Goal: Find specific page/section: Find specific page/section

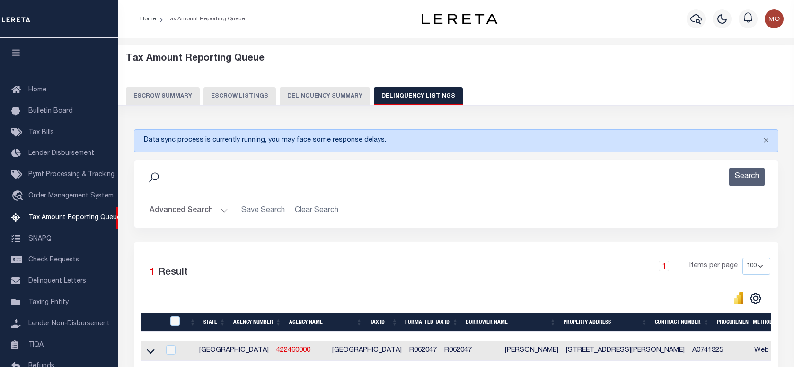
select select
select select "100"
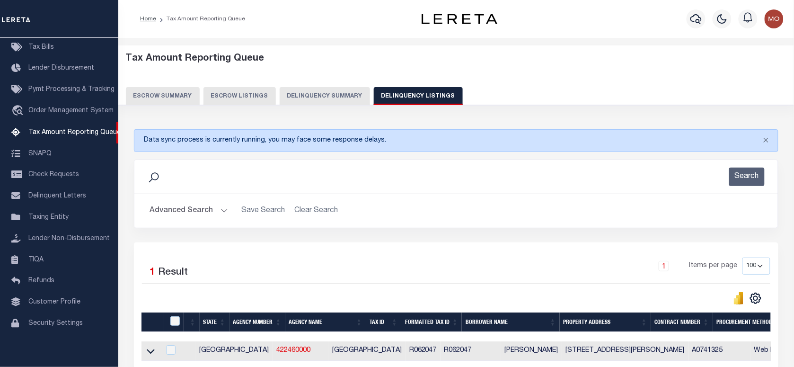
click at [183, 206] on button "Advanced Search" at bounding box center [189, 211] width 79 height 18
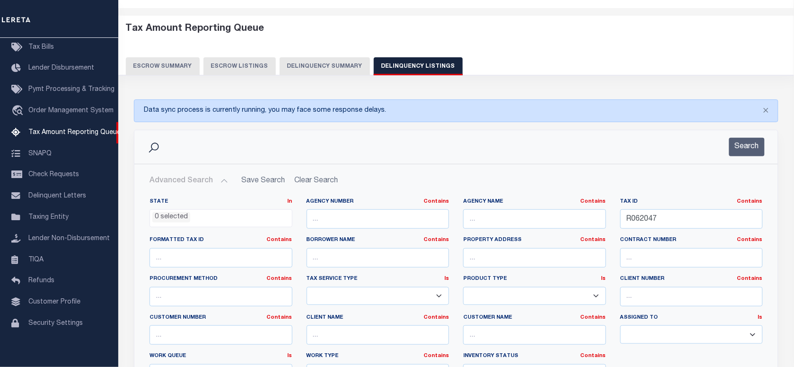
scroll to position [59, 0]
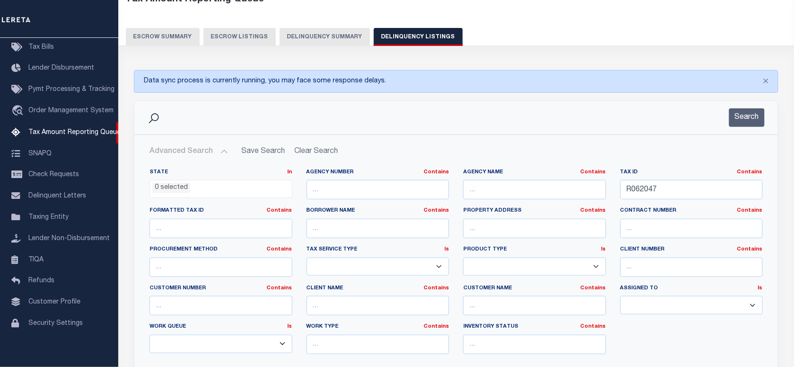
click at [171, 187] on li "0 selected" at bounding box center [171, 188] width 38 height 10
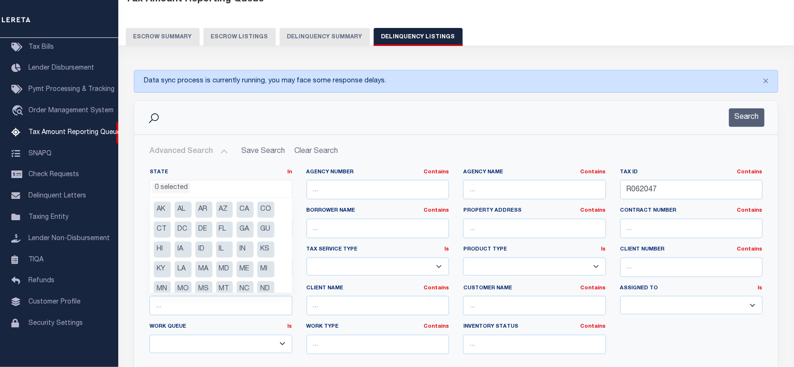
scroll to position [88, 0]
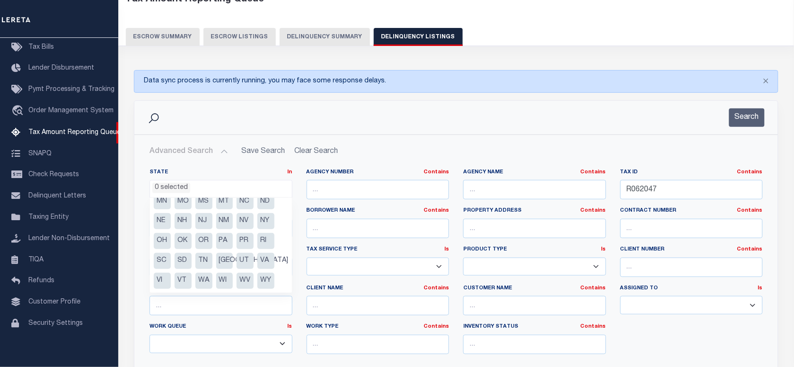
click at [225, 258] on li "[GEOGRAPHIC_DATA]" at bounding box center [224, 261] width 17 height 16
select select "[GEOGRAPHIC_DATA]"
click at [683, 192] on input "R062047" at bounding box center [692, 189] width 143 height 19
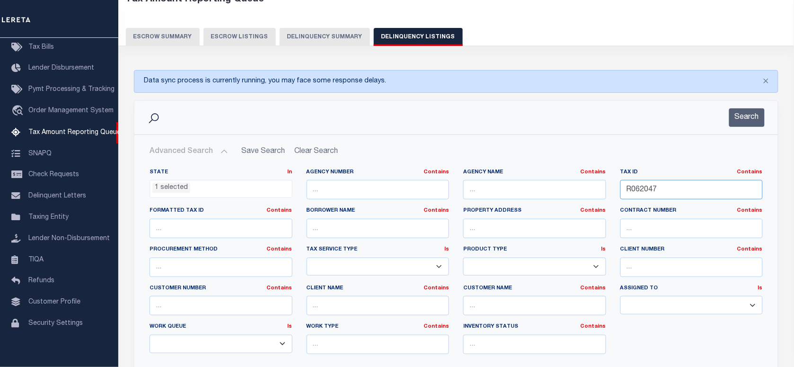
drag, startPoint x: 670, startPoint y: 188, endPoint x: 561, endPoint y: 205, distance: 110.1
click at [561, 205] on div "State In In AK AL AR AZ CA CO CT DC DE FL GA GU HI IA ID IL IN KS [GEOGRAPHIC_D…" at bounding box center [457, 265] width 628 height 193
type input "\"
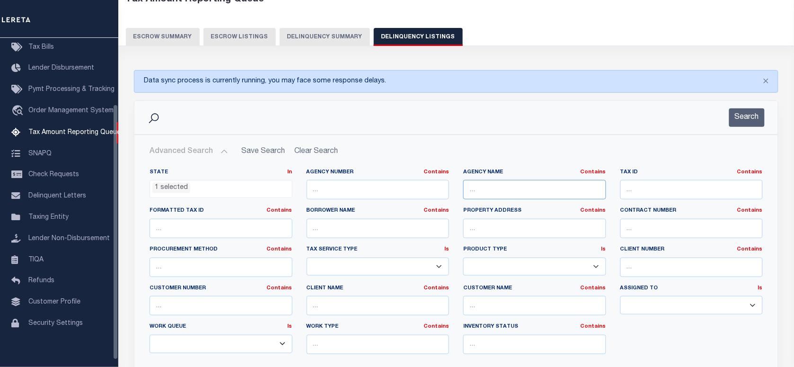
click at [481, 188] on input "text" at bounding box center [534, 189] width 143 height 19
paste input "[GEOGRAPHIC_DATA]"
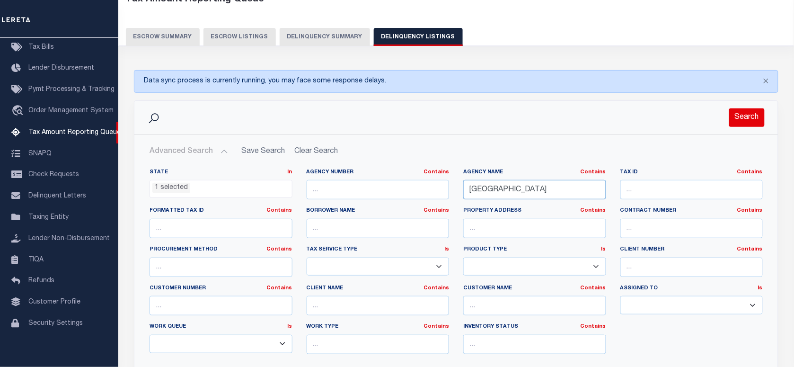
type input "[GEOGRAPHIC_DATA]"
click at [756, 121] on button "Search" at bounding box center [748, 117] width 36 height 18
click at [552, 187] on input "[GEOGRAPHIC_DATA]" at bounding box center [534, 189] width 143 height 19
click at [739, 116] on button "Search" at bounding box center [748, 117] width 36 height 18
click at [318, 39] on button "Delinquency Summary" at bounding box center [325, 37] width 90 height 18
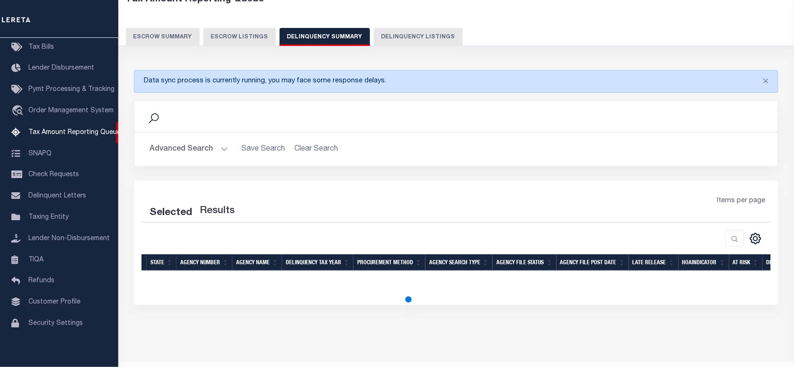
click at [422, 41] on button "Delinquency Listings" at bounding box center [418, 37] width 89 height 18
select select
select select "100"
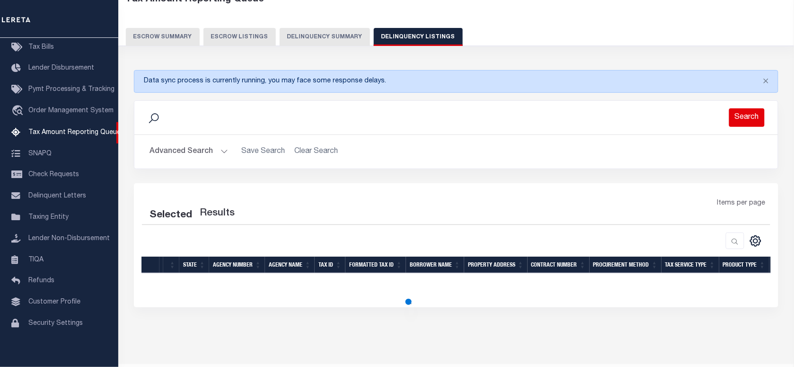
click at [738, 117] on button "Search" at bounding box center [748, 117] width 36 height 18
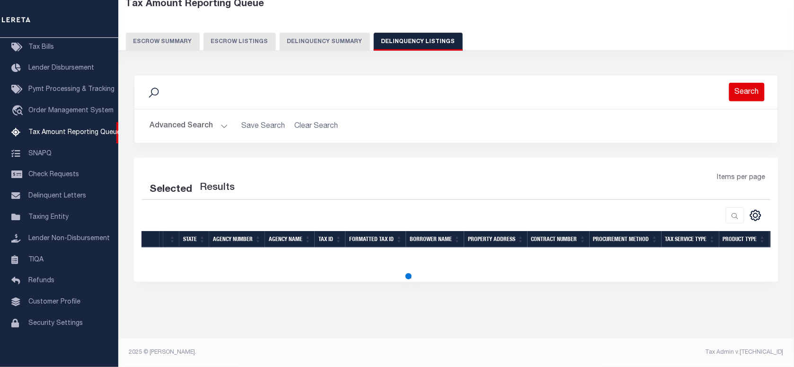
scroll to position [55, 0]
select select "100"
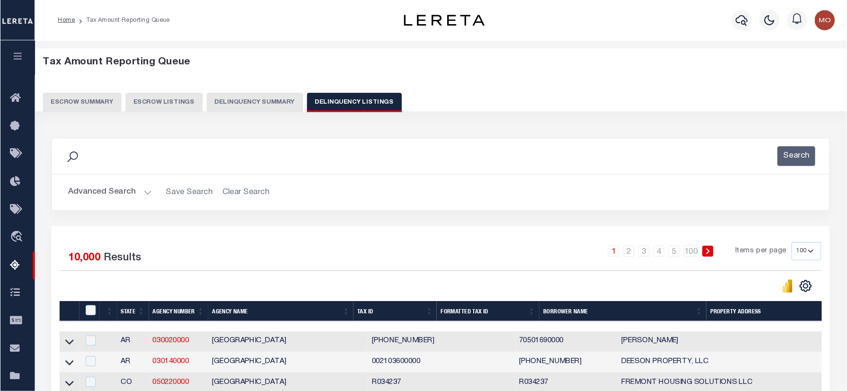
scroll to position [0, 0]
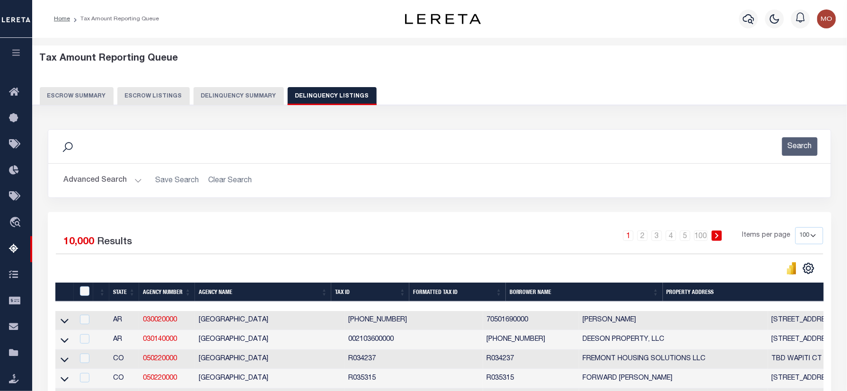
click at [417, 160] on div "Search" at bounding box center [439, 147] width 783 height 34
click at [107, 184] on button "Advanced Search" at bounding box center [102, 180] width 79 height 18
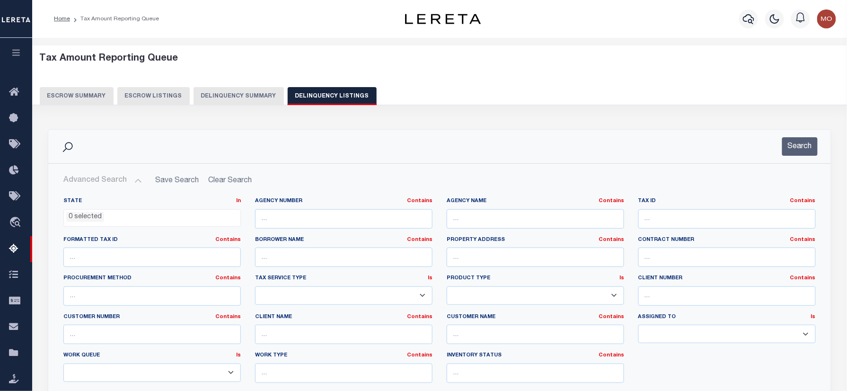
click at [86, 217] on li "0 selected" at bounding box center [85, 217] width 38 height 10
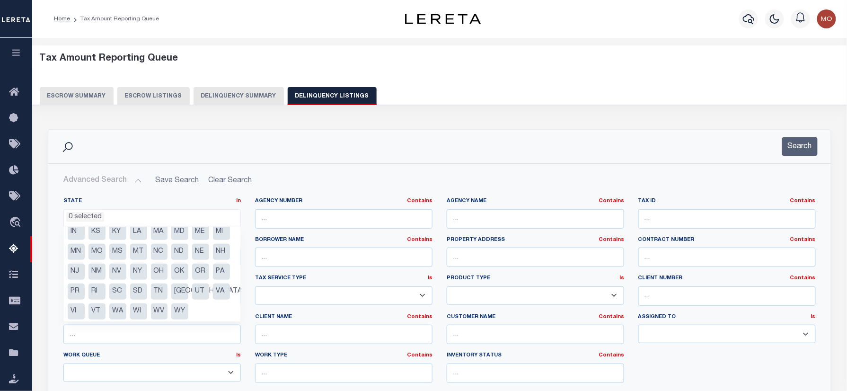
scroll to position [67, 0]
click at [171, 288] on li "[GEOGRAPHIC_DATA]" at bounding box center [179, 290] width 17 height 16
select select "[GEOGRAPHIC_DATA]"
click at [493, 212] on input "text" at bounding box center [536, 218] width 178 height 19
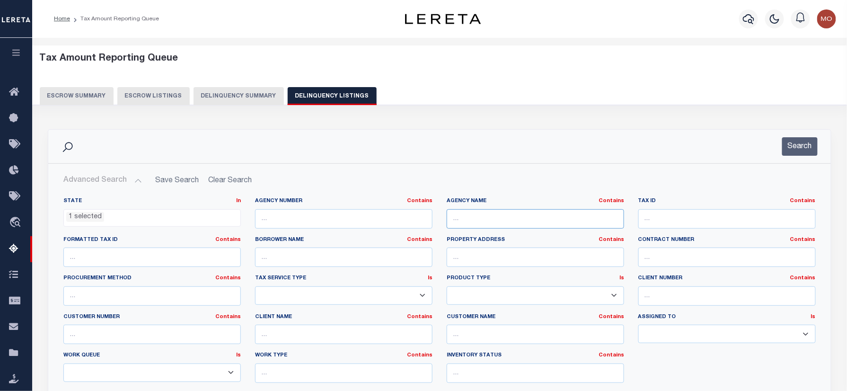
paste input "[GEOGRAPHIC_DATA]"
type input "[GEOGRAPHIC_DATA]"
click at [794, 147] on button "Search" at bounding box center [801, 146] width 36 height 18
click at [794, 152] on button "Search" at bounding box center [801, 146] width 36 height 18
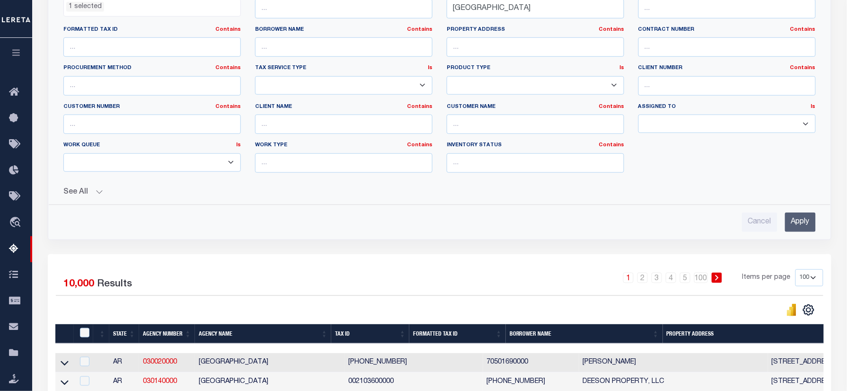
scroll to position [252, 0]
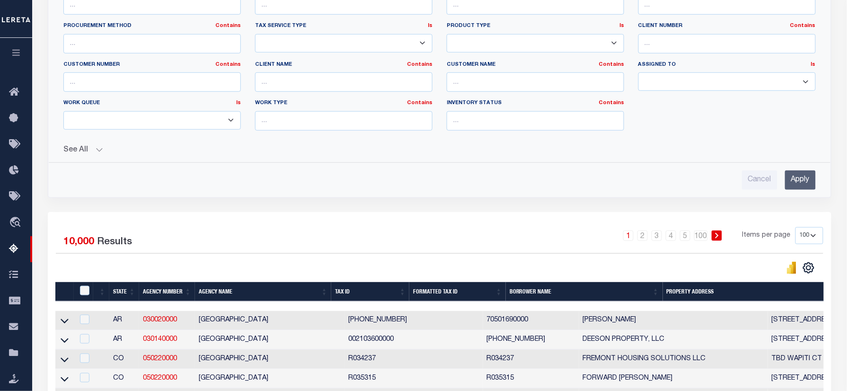
click at [794, 184] on input "Apply" at bounding box center [800, 179] width 31 height 19
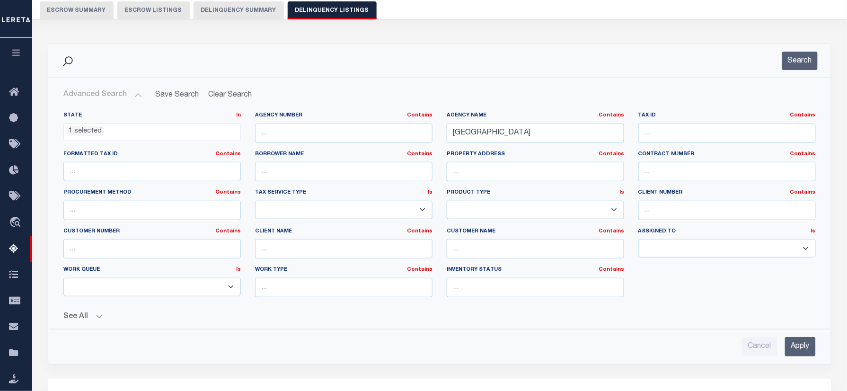
scroll to position [189, 0]
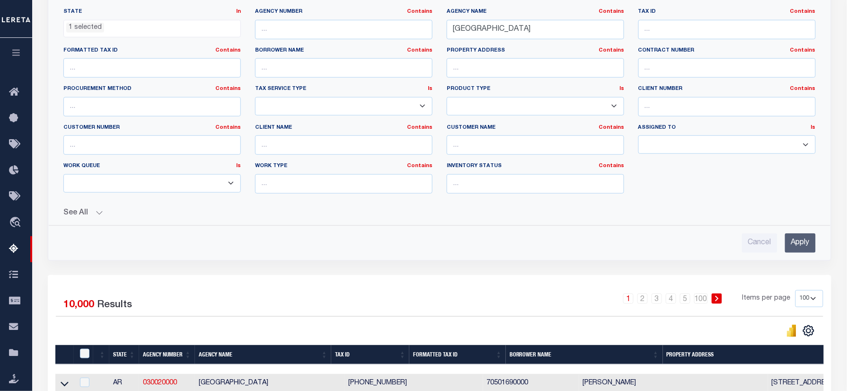
click at [794, 243] on input "Apply" at bounding box center [800, 242] width 31 height 19
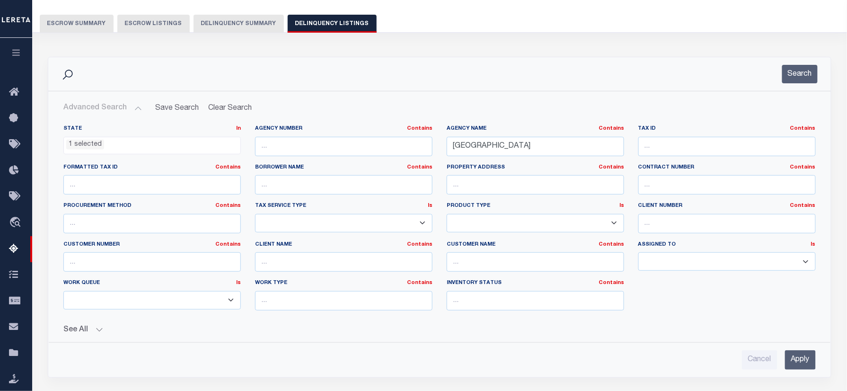
scroll to position [63, 0]
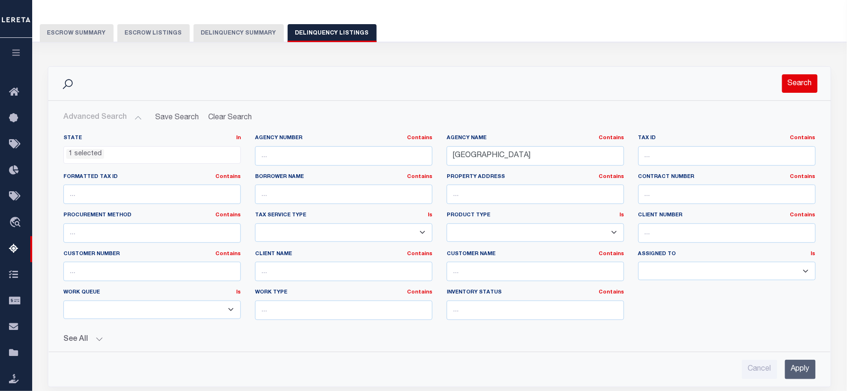
click at [794, 79] on button "Search" at bounding box center [801, 83] width 36 height 18
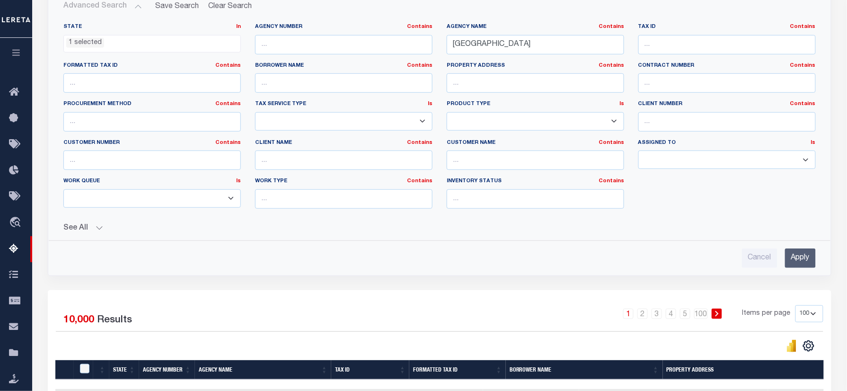
scroll to position [189, 0]
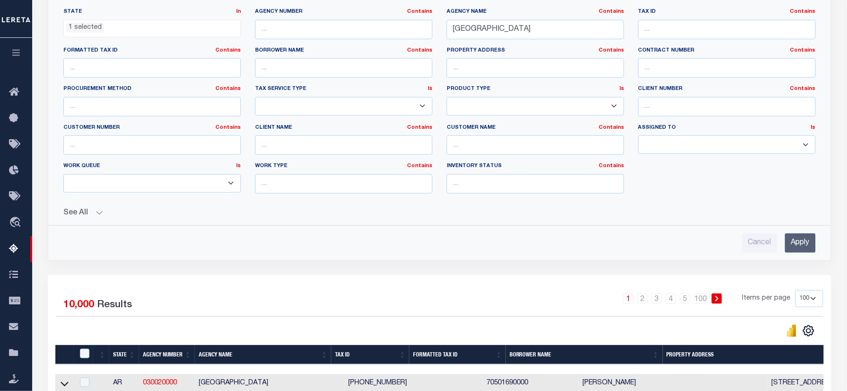
click at [794, 244] on input "Apply" at bounding box center [800, 242] width 31 height 19
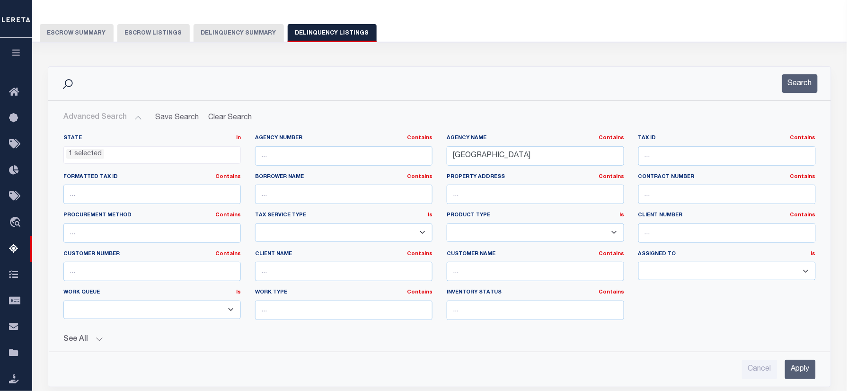
scroll to position [0, 0]
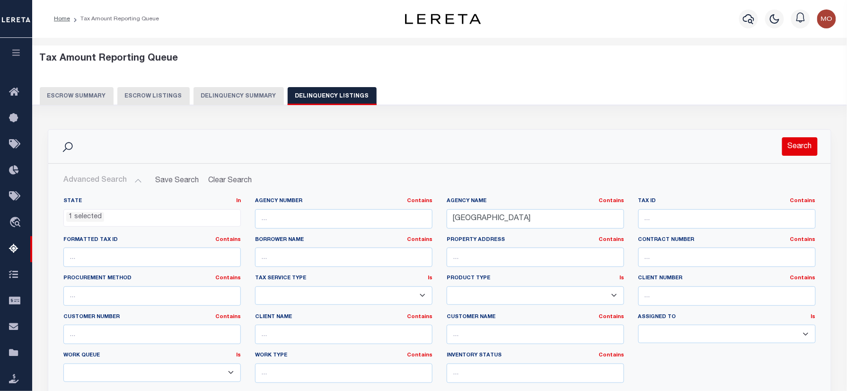
click at [794, 146] on button "Search" at bounding box center [801, 146] width 36 height 18
click at [794, 145] on button "Search" at bounding box center [801, 146] width 36 height 18
click at [790, 144] on button "Search" at bounding box center [801, 146] width 36 height 18
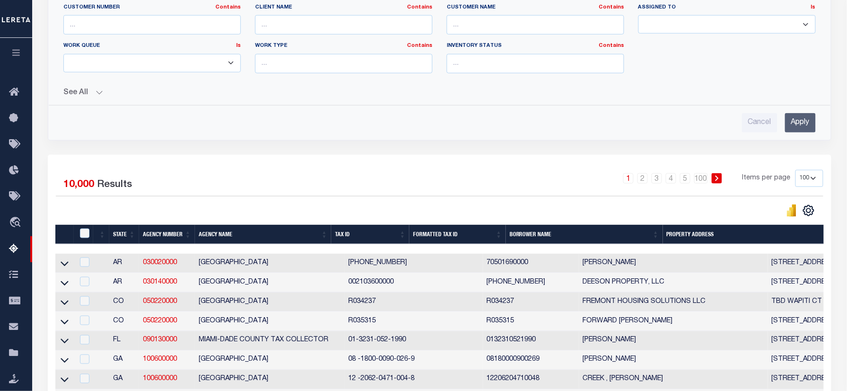
scroll to position [252, 0]
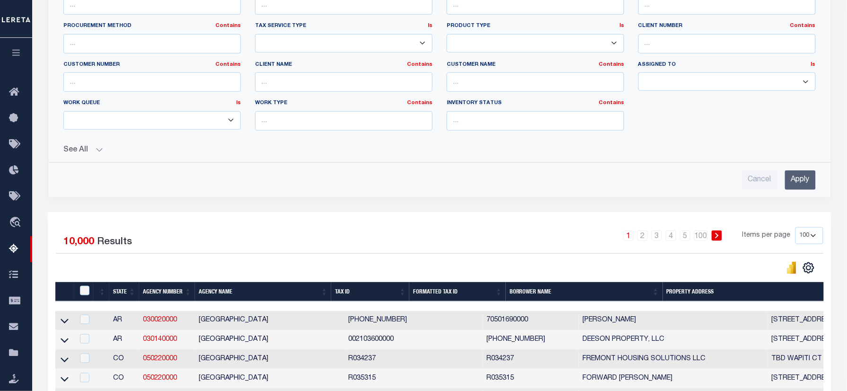
click at [794, 179] on input "Apply" at bounding box center [800, 179] width 31 height 19
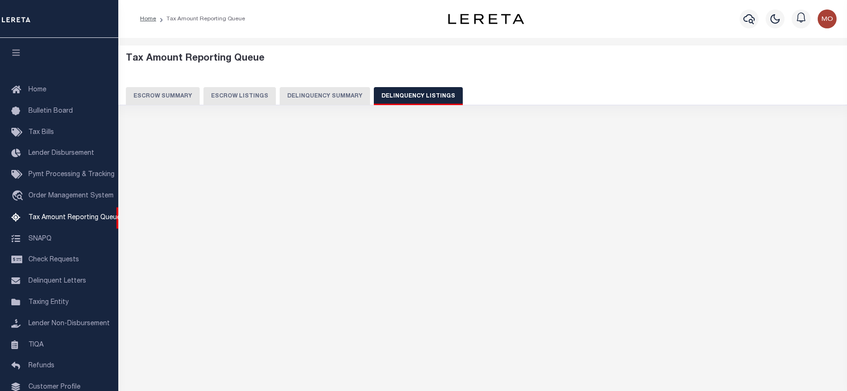
select select
select select "100"
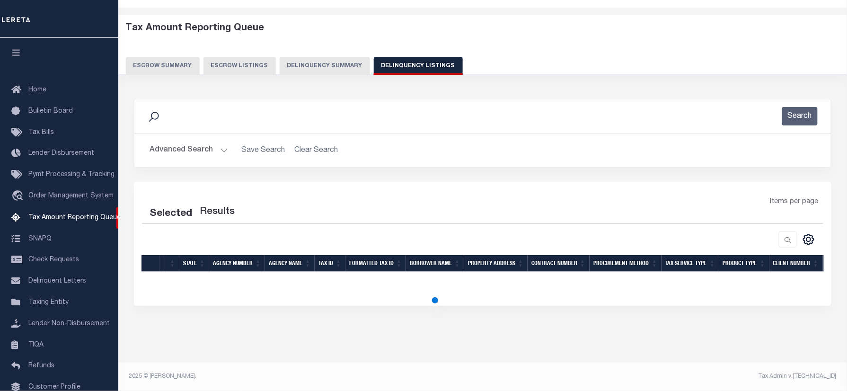
scroll to position [57, 0]
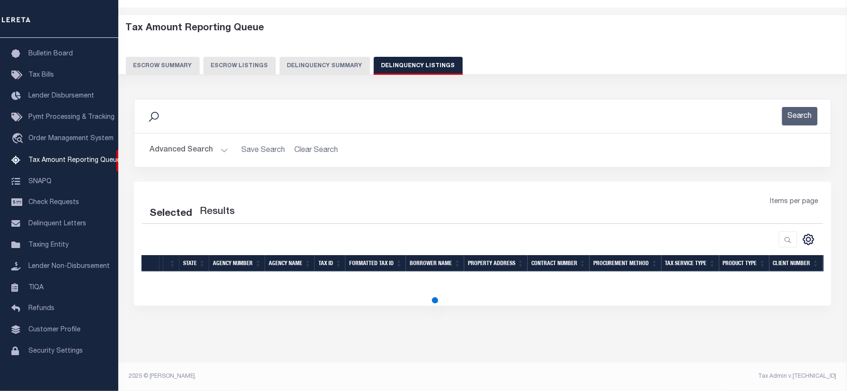
click at [184, 152] on button "Advanced Search" at bounding box center [189, 150] width 79 height 18
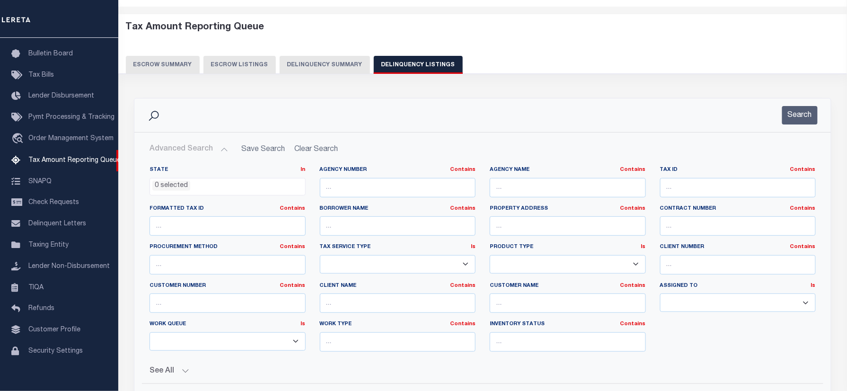
select select "100"
click at [176, 187] on li "0 selected" at bounding box center [171, 186] width 38 height 10
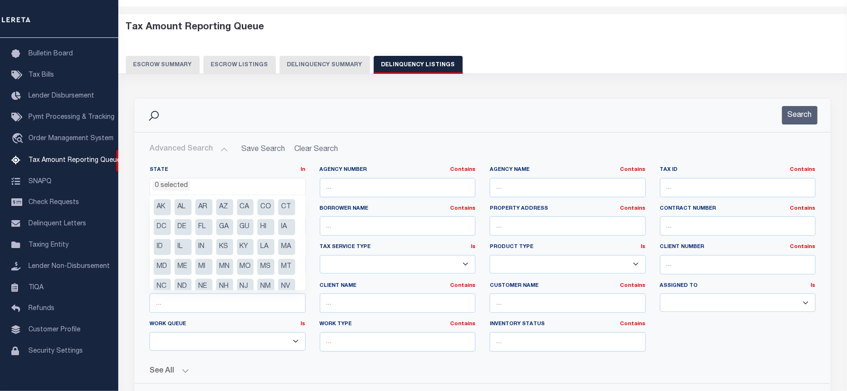
scroll to position [88, 0]
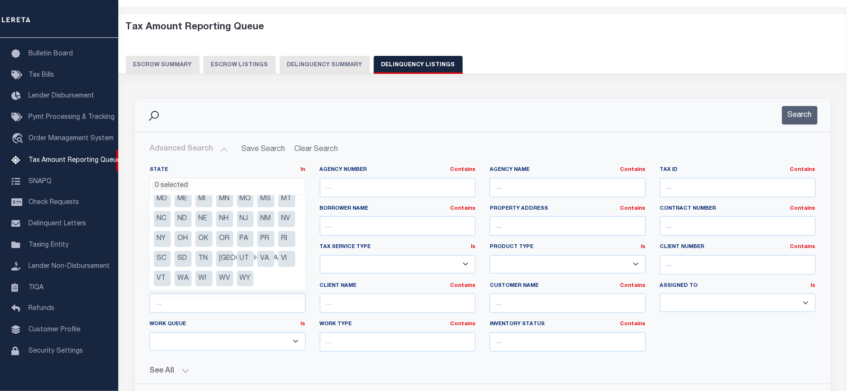
click at [221, 258] on li "[GEOGRAPHIC_DATA]" at bounding box center [224, 259] width 17 height 16
select select "[GEOGRAPHIC_DATA]"
click at [508, 188] on input "text" at bounding box center [568, 187] width 156 height 19
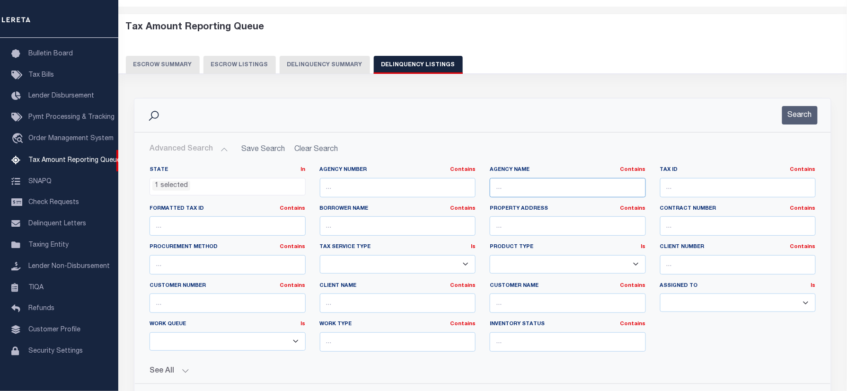
paste input "[GEOGRAPHIC_DATA]"
type input "[GEOGRAPHIC_DATA]"
click at [808, 107] on button "Search" at bounding box center [801, 115] width 36 height 18
click at [798, 116] on button "Search" at bounding box center [801, 115] width 36 height 18
click at [809, 111] on button "Search" at bounding box center [801, 115] width 36 height 18
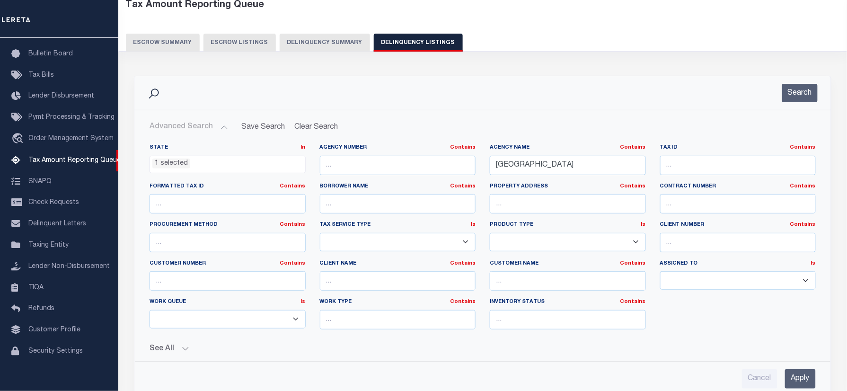
scroll to position [31, 0]
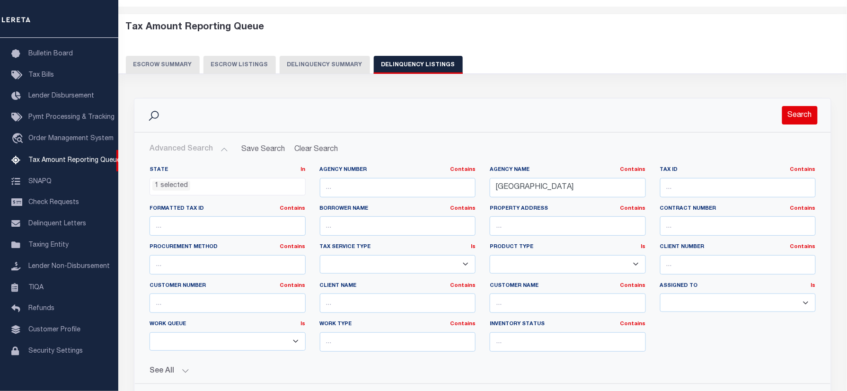
click at [777, 108] on div "Search" at bounding box center [794, 115] width 47 height 18
click at [811, 117] on button "Search" at bounding box center [801, 115] width 36 height 18
click at [812, 117] on button "Search" at bounding box center [801, 115] width 36 height 18
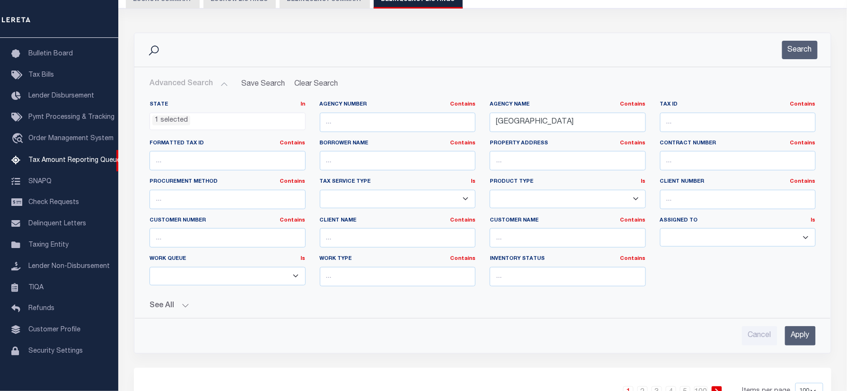
scroll to position [158, 0]
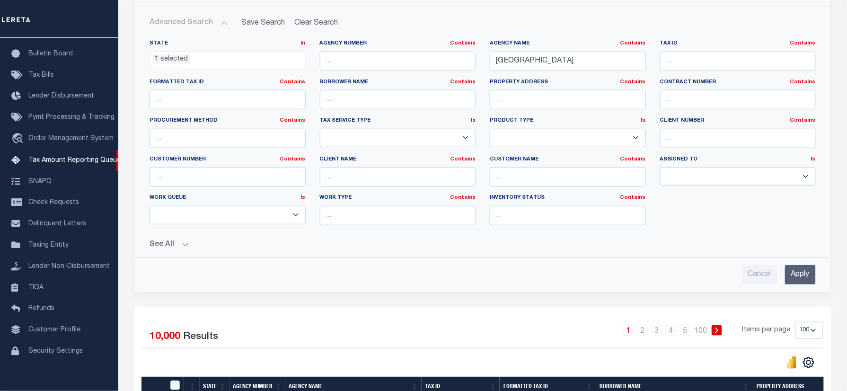
click at [800, 280] on input "Apply" at bounding box center [800, 274] width 31 height 19
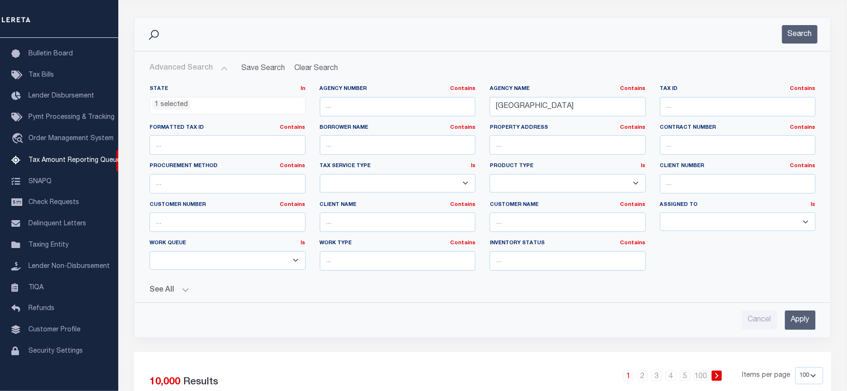
scroll to position [0, 0]
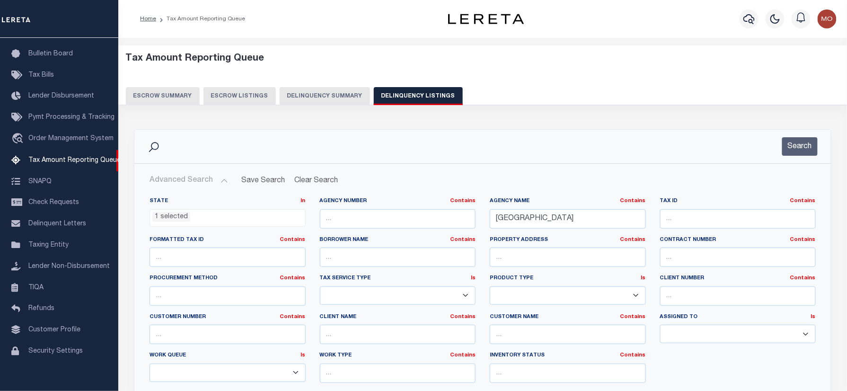
click at [310, 89] on button "Delinquency Summary" at bounding box center [325, 96] width 90 height 18
select select
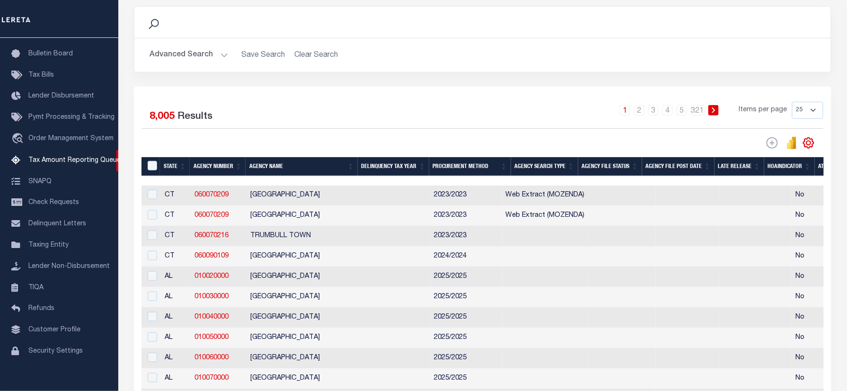
scroll to position [126, 0]
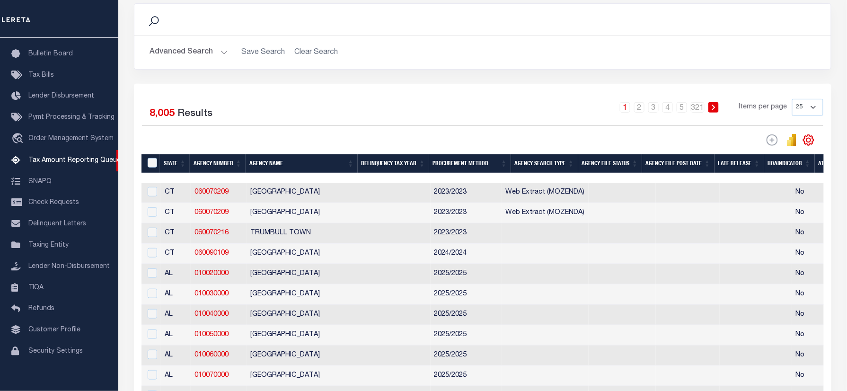
click at [224, 55] on button "Advanced Search" at bounding box center [189, 52] width 79 height 18
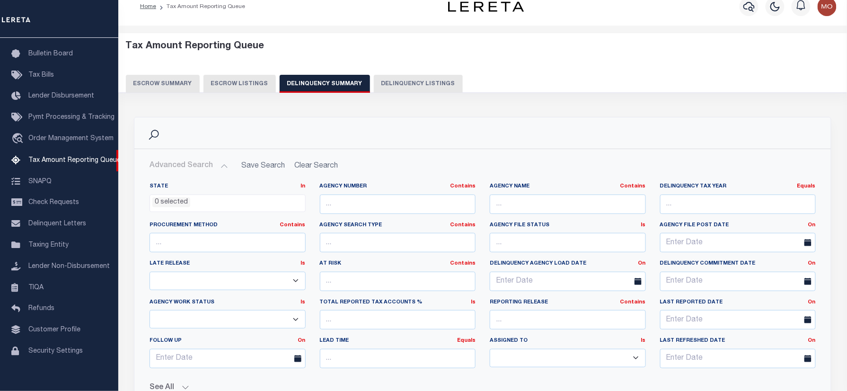
scroll to position [0, 0]
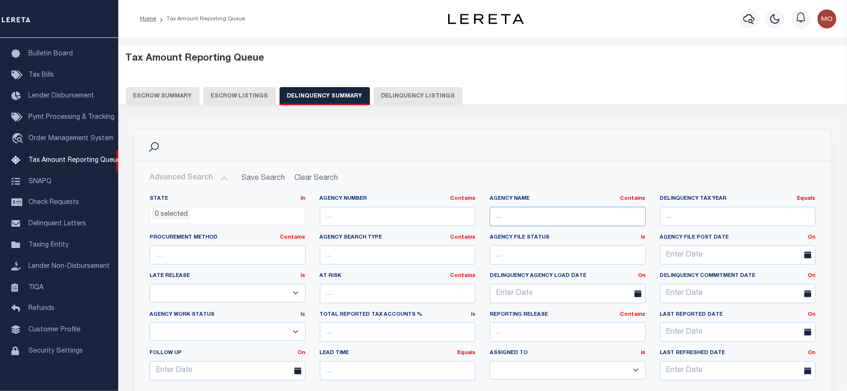
click at [519, 216] on input "text" at bounding box center [568, 216] width 156 height 19
click at [421, 97] on button "Delinquency Listings" at bounding box center [418, 96] width 89 height 18
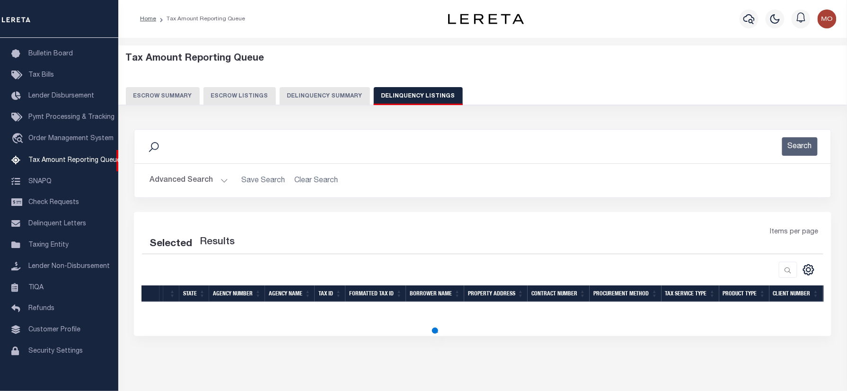
select select "100"
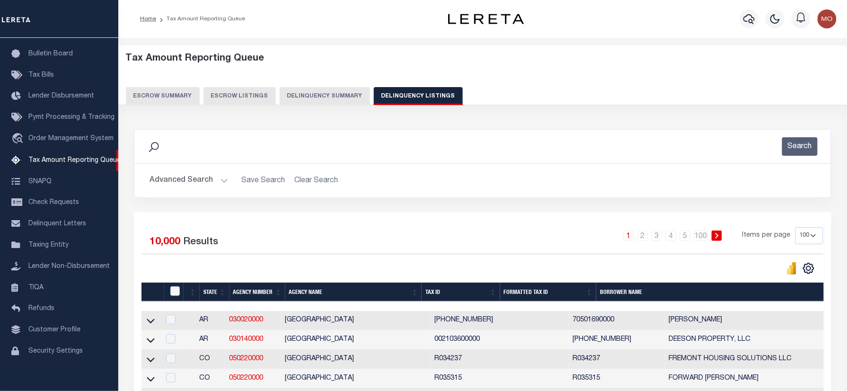
click at [312, 98] on button "Delinquency Summary" at bounding box center [325, 96] width 90 height 18
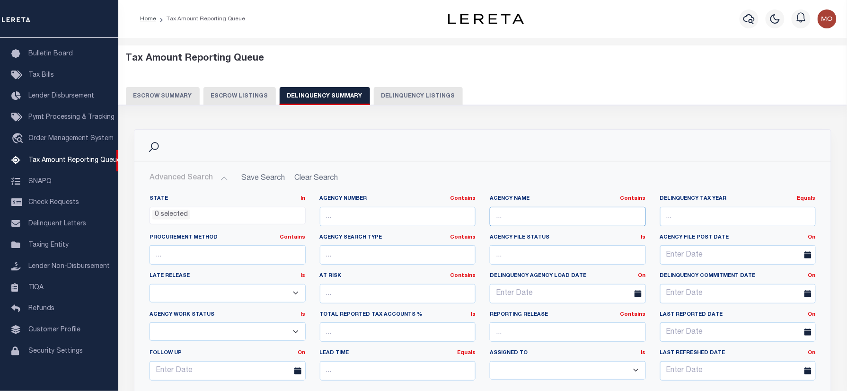
click at [557, 217] on input "text" at bounding box center [568, 216] width 156 height 19
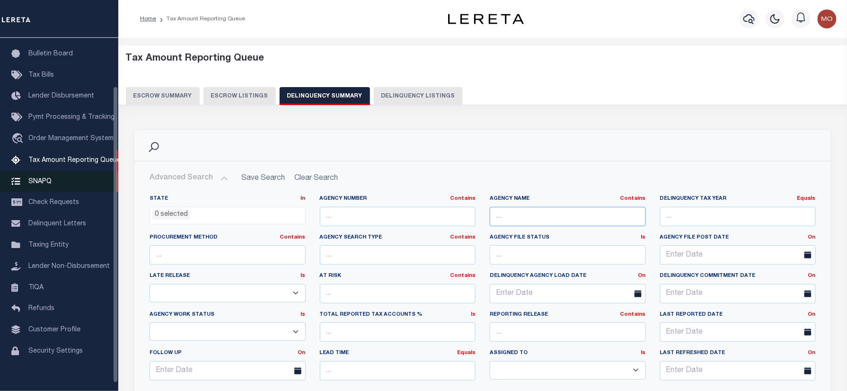
paste input "[GEOGRAPHIC_DATA]"
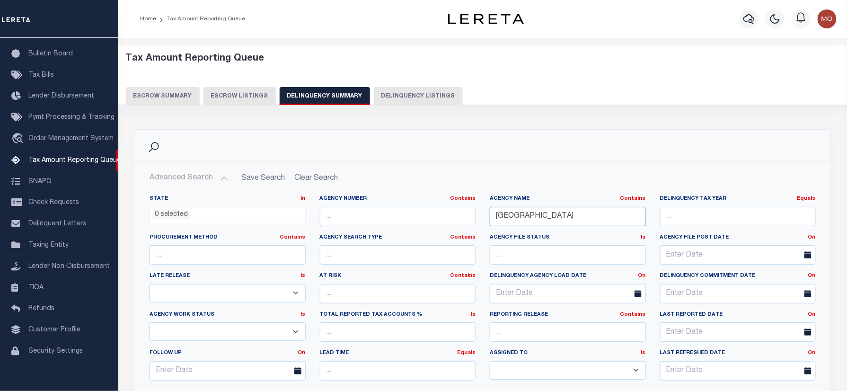
scroll to position [252, 0]
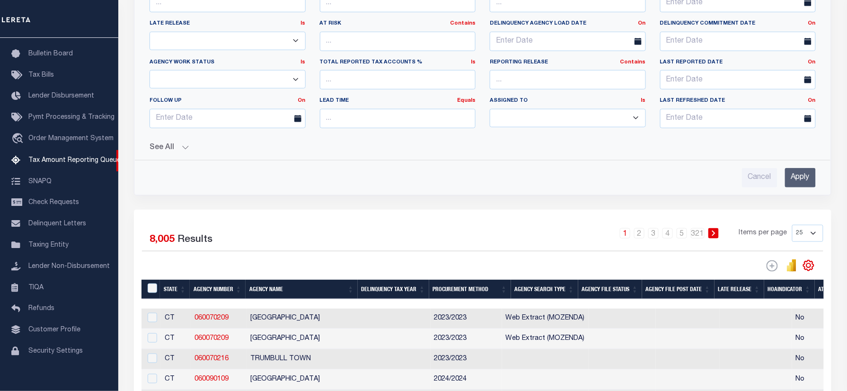
type input "[GEOGRAPHIC_DATA]"
click at [793, 180] on input "Apply" at bounding box center [800, 177] width 31 height 19
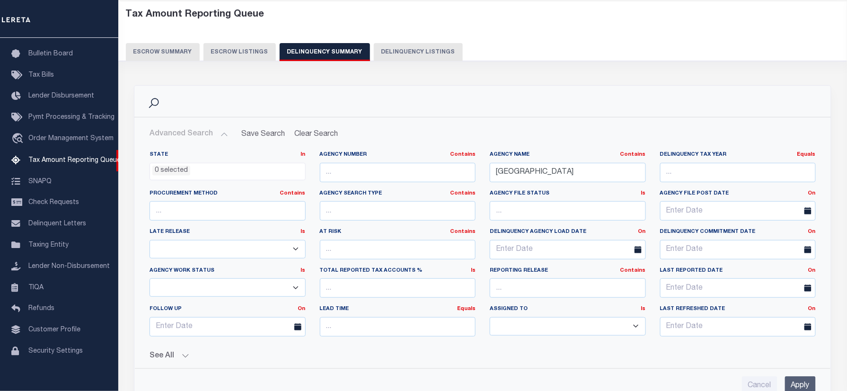
scroll to position [63, 0]
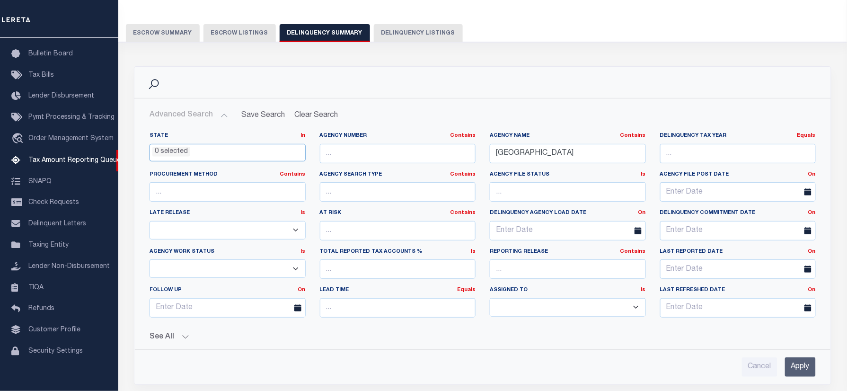
click at [235, 150] on ul "0 selected" at bounding box center [227, 150] width 155 height 13
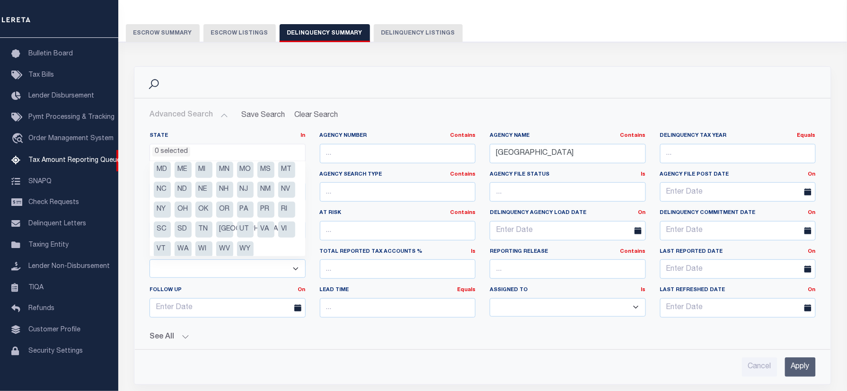
click at [222, 238] on li "[GEOGRAPHIC_DATA]" at bounding box center [224, 230] width 17 height 16
select select "[GEOGRAPHIC_DATA]"
click at [459, 121] on h2 "Advanced Search Save Search Clear Search" at bounding box center [483, 115] width 682 height 18
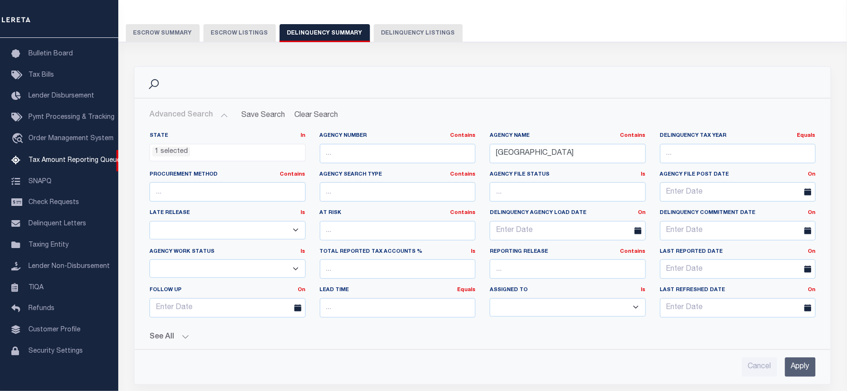
click at [795, 362] on input "Apply" at bounding box center [800, 366] width 31 height 19
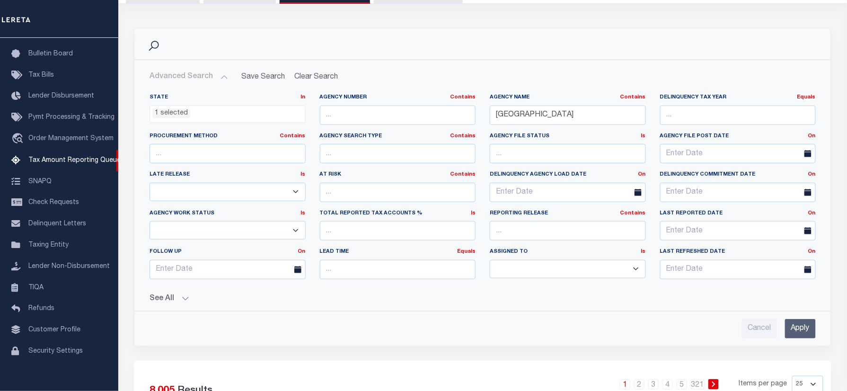
scroll to position [189, 0]
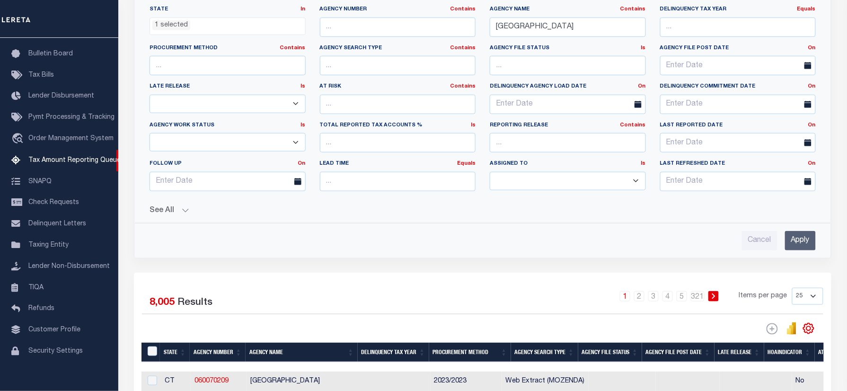
click at [800, 247] on input "Apply" at bounding box center [800, 240] width 31 height 19
click at [803, 245] on input "Apply" at bounding box center [800, 240] width 31 height 19
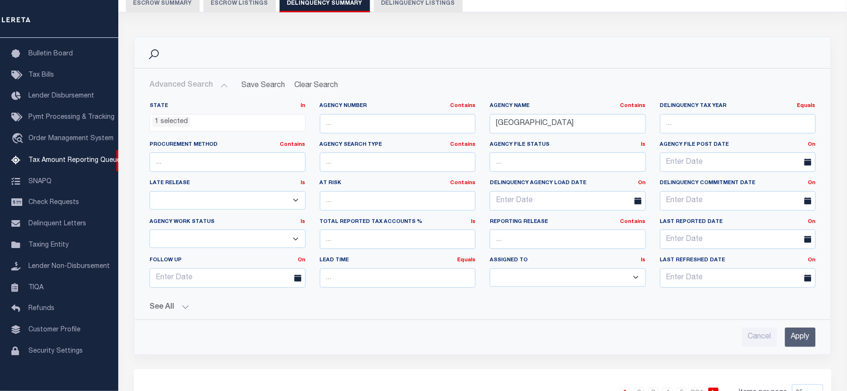
scroll to position [0, 0]
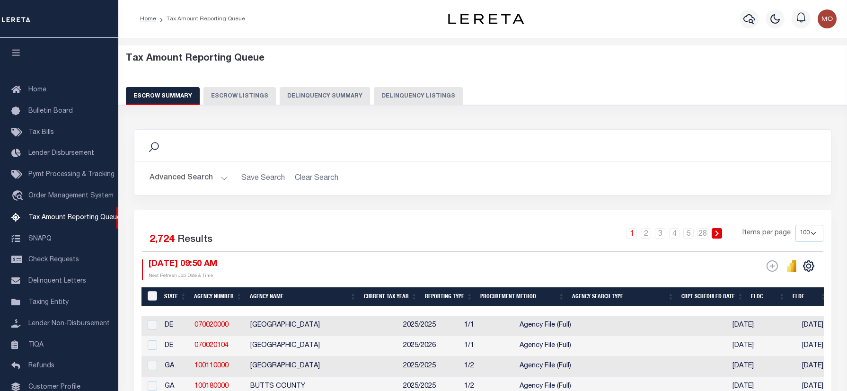
select select "100"
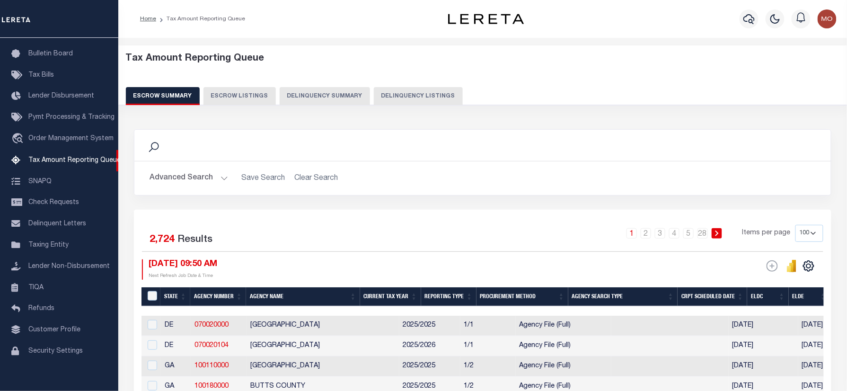
click at [339, 94] on button "Delinquency Summary" at bounding box center [325, 96] width 90 height 18
select select
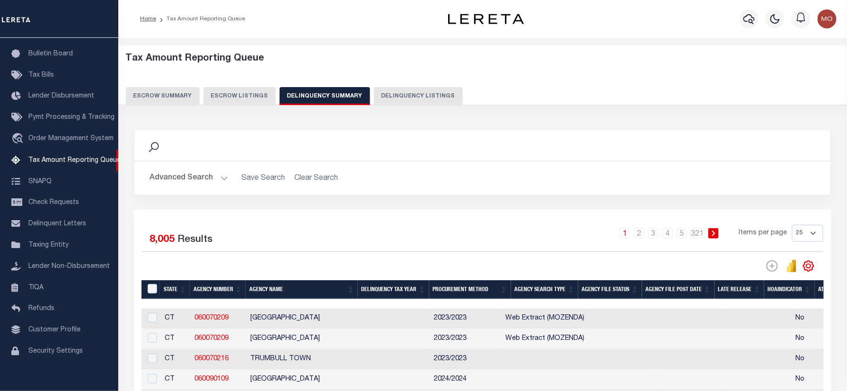
scroll to position [63, 0]
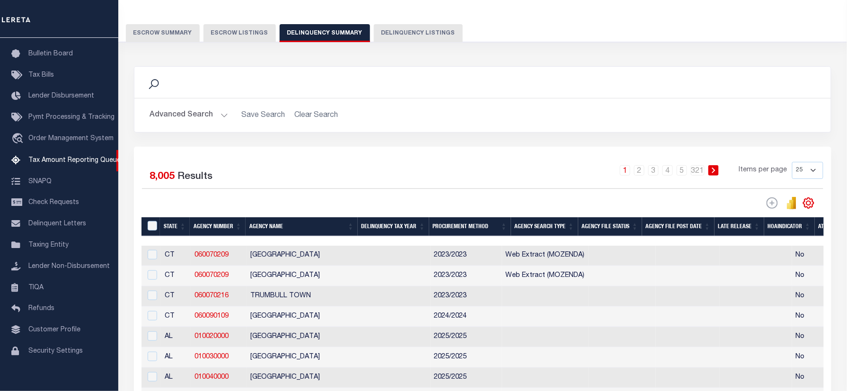
click at [224, 114] on button "Advanced Search" at bounding box center [189, 115] width 79 height 18
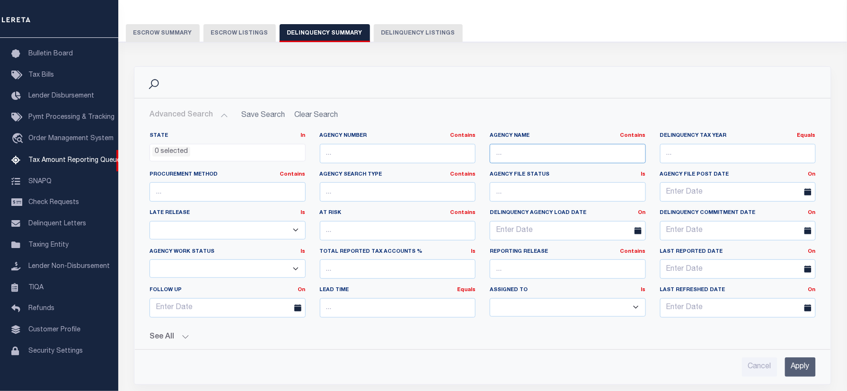
click at [542, 161] on input "text" at bounding box center [568, 153] width 156 height 19
paste input "[GEOGRAPHIC_DATA]"
type input "[GEOGRAPHIC_DATA]"
click at [267, 156] on ul "0 selected" at bounding box center [227, 150] width 155 height 13
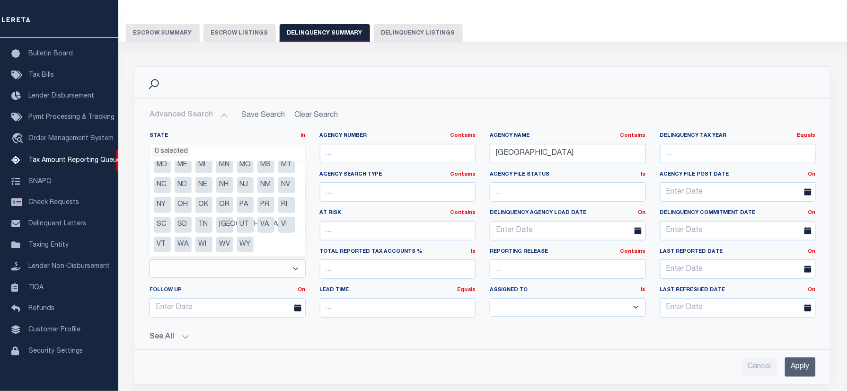
scroll to position [88, 0]
click at [226, 222] on li "[GEOGRAPHIC_DATA]" at bounding box center [224, 225] width 17 height 16
select select "[GEOGRAPHIC_DATA]"
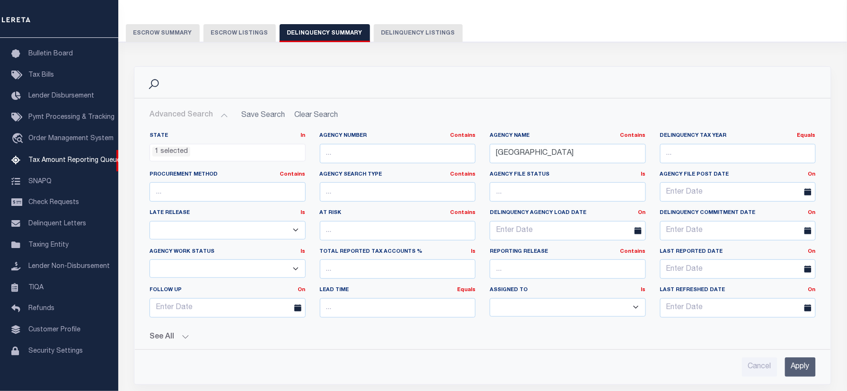
click at [451, 124] on h2 "Advanced Search Save Search Clear Search" at bounding box center [483, 115] width 682 height 18
click at [798, 366] on input "Apply" at bounding box center [800, 366] width 31 height 19
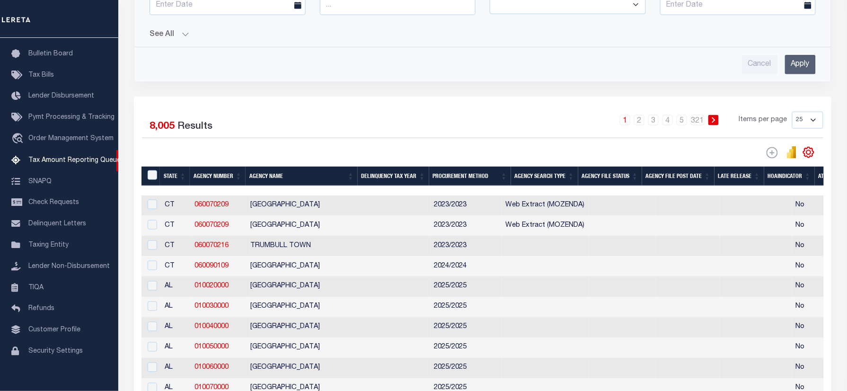
scroll to position [379, 0]
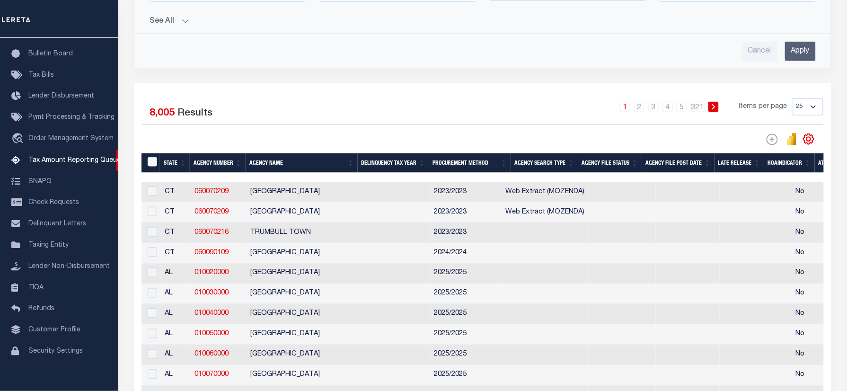
click at [796, 59] on input "Apply" at bounding box center [800, 51] width 31 height 19
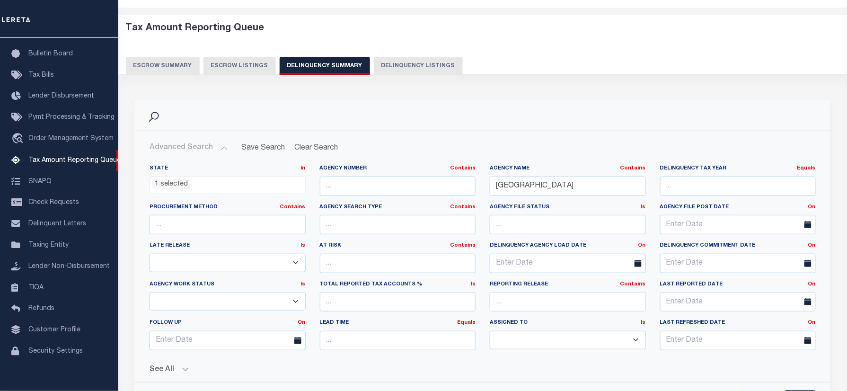
scroll to position [0, 0]
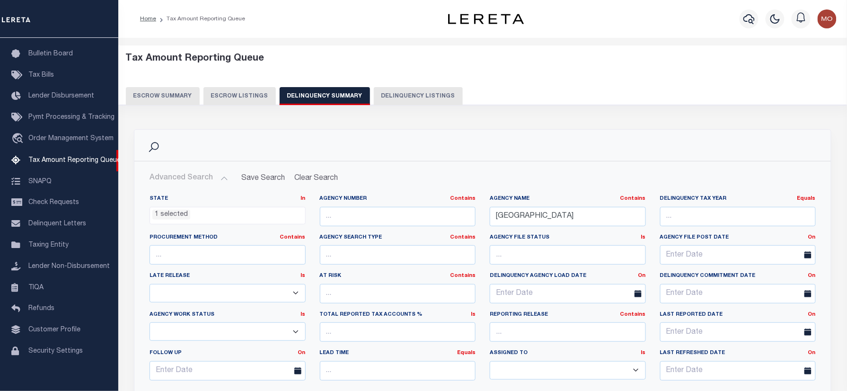
click at [397, 101] on button "Delinquency Listings" at bounding box center [418, 96] width 89 height 18
select select "100"
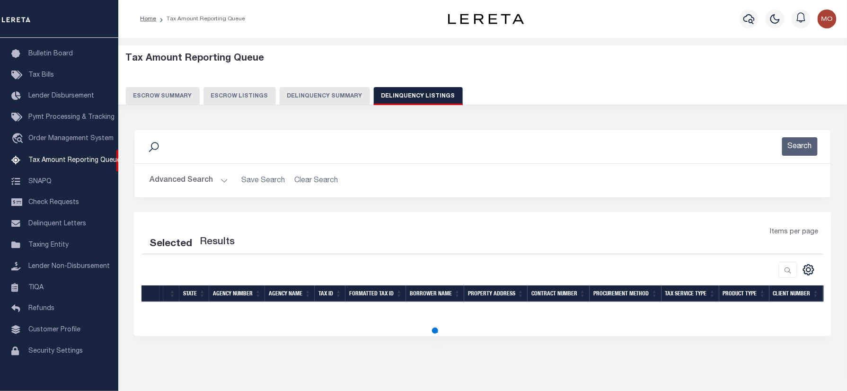
select select "100"
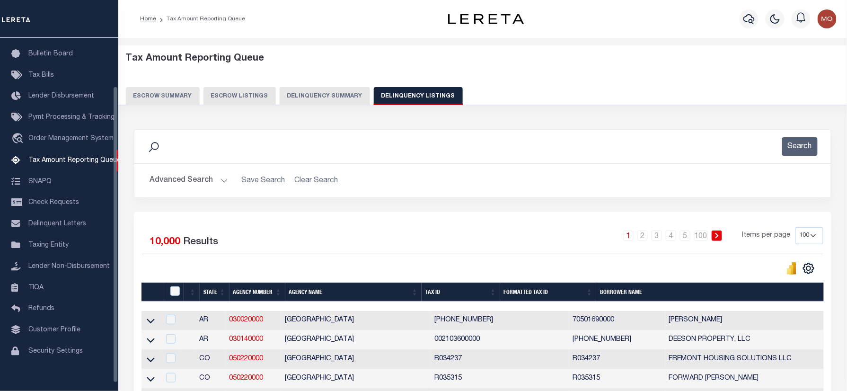
click at [182, 180] on button "Advanced Search" at bounding box center [189, 180] width 79 height 18
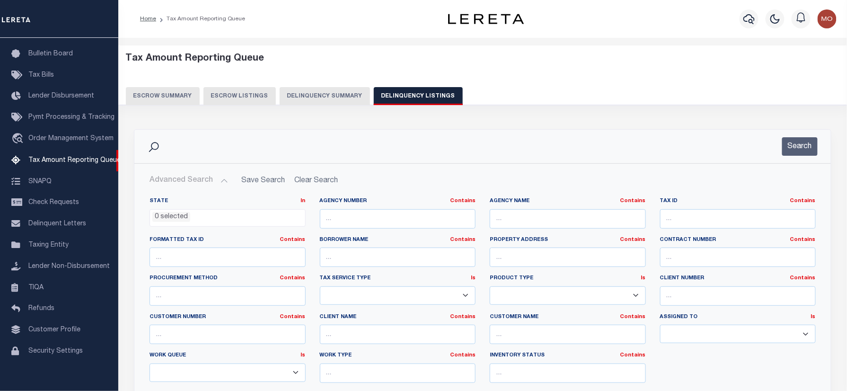
click at [175, 218] on li "0 selected" at bounding box center [171, 217] width 38 height 10
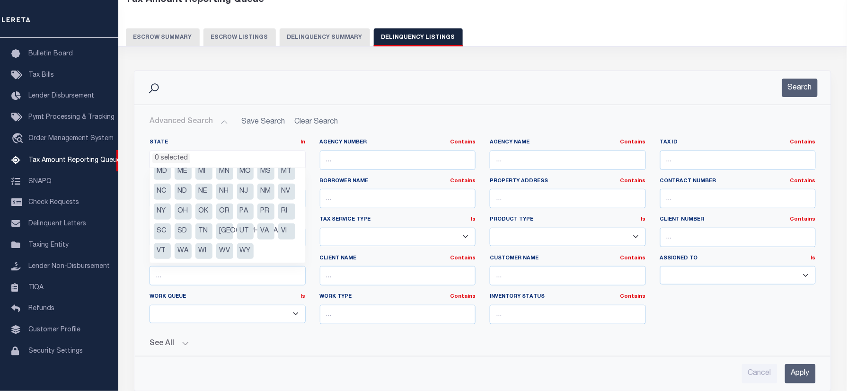
scroll to position [63, 0]
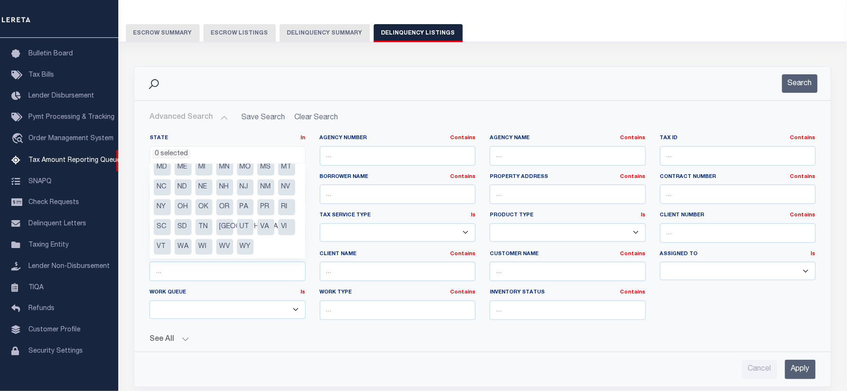
click at [226, 226] on li "[GEOGRAPHIC_DATA]" at bounding box center [224, 227] width 17 height 16
select select "[GEOGRAPHIC_DATA]"
click at [519, 156] on input "text" at bounding box center [568, 155] width 156 height 19
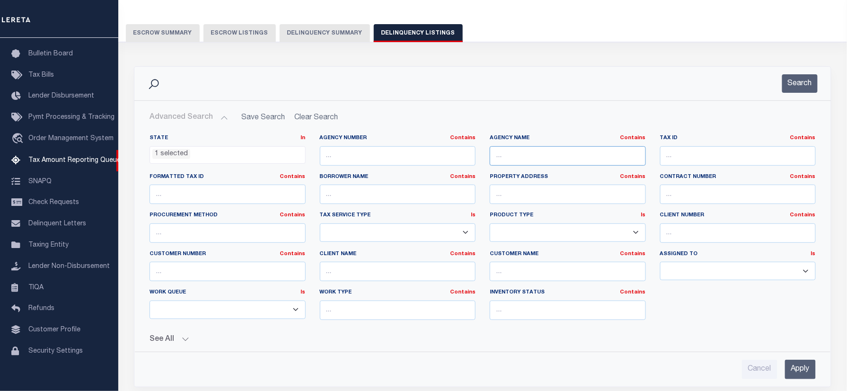
paste input "[GEOGRAPHIC_DATA]"
type input "[GEOGRAPHIC_DATA]"
drag, startPoint x: 809, startPoint y: 80, endPoint x: 787, endPoint y: 76, distance: 22.3
click at [807, 80] on button "Search" at bounding box center [801, 83] width 36 height 18
drag, startPoint x: 792, startPoint y: 80, endPoint x: 794, endPoint y: 85, distance: 5.7
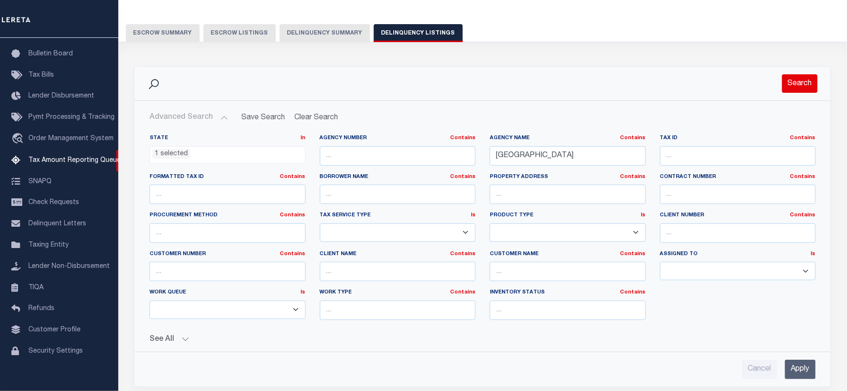
click at [793, 85] on button "Search" at bounding box center [801, 83] width 36 height 18
click at [796, 80] on button "Search" at bounding box center [801, 83] width 36 height 18
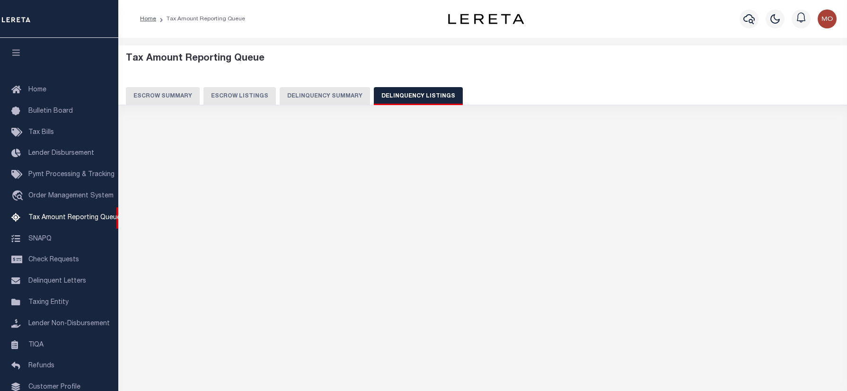
select select "100"
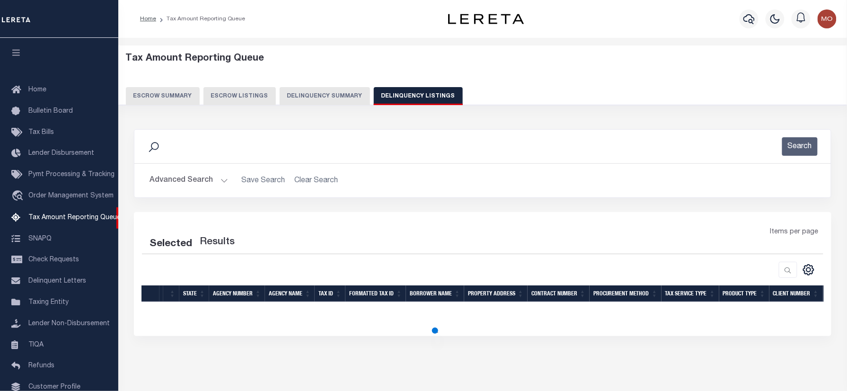
scroll to position [57, 0]
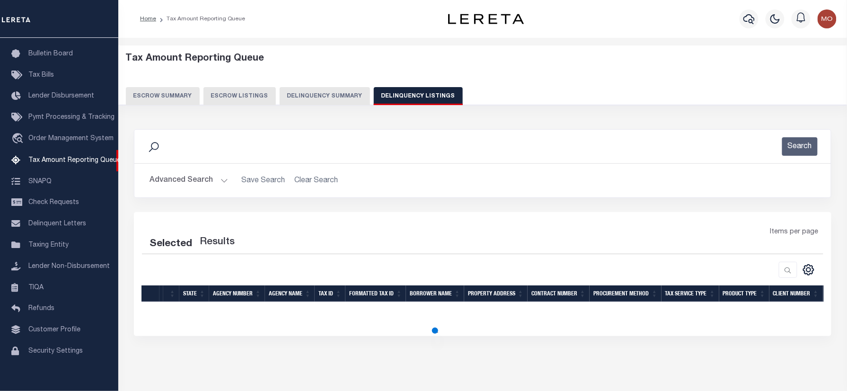
select select "100"
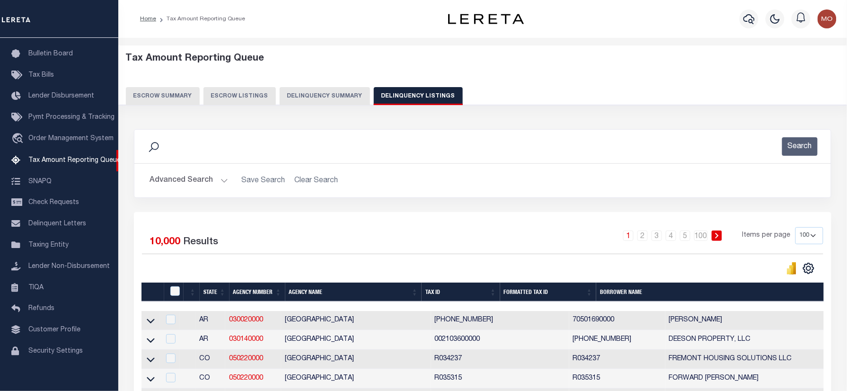
click at [180, 181] on button "Advanced Search" at bounding box center [189, 180] width 79 height 18
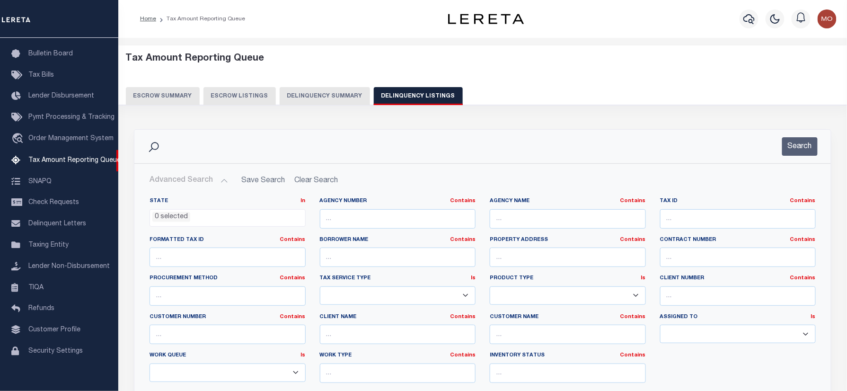
scroll to position [63, 0]
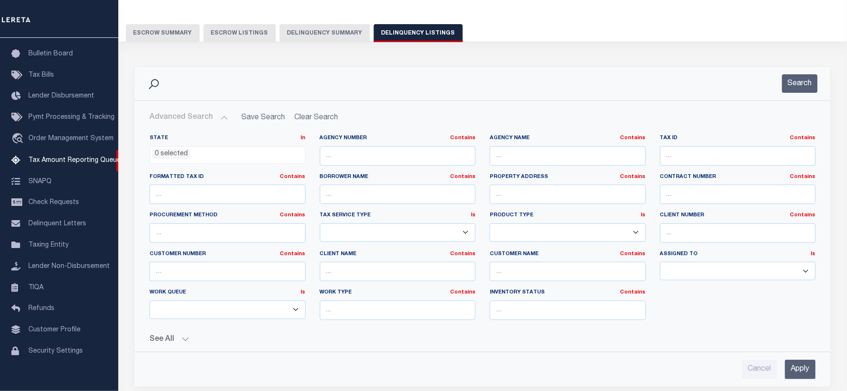
click at [171, 158] on li "0 selected" at bounding box center [171, 154] width 38 height 10
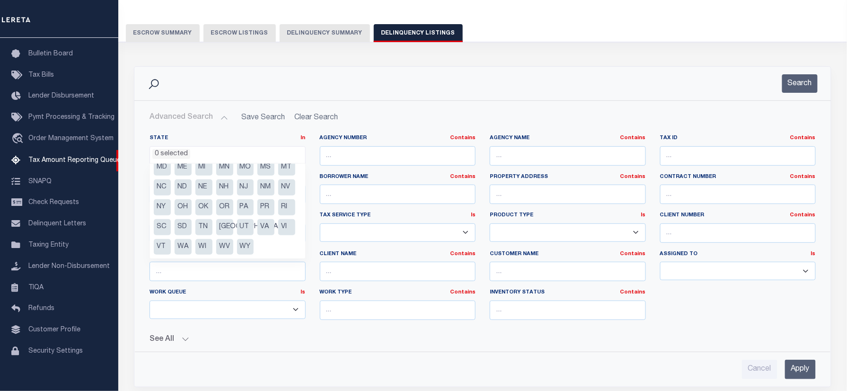
scroll to position [88, 0]
click at [227, 226] on li "[GEOGRAPHIC_DATA]" at bounding box center [224, 227] width 17 height 16
select select "[GEOGRAPHIC_DATA]"
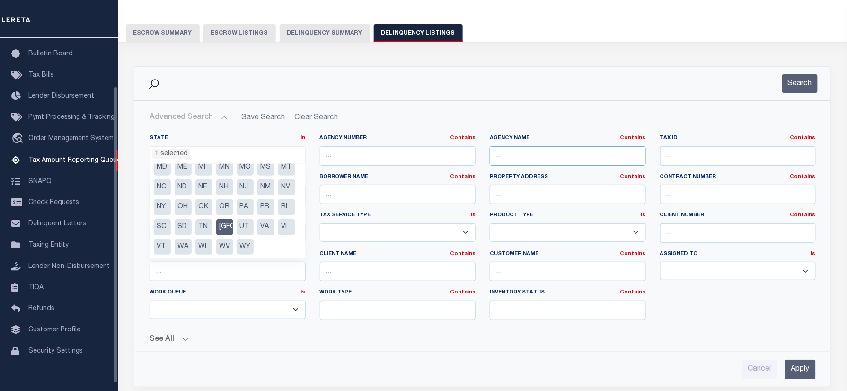
click at [552, 155] on input "text" at bounding box center [568, 155] width 156 height 19
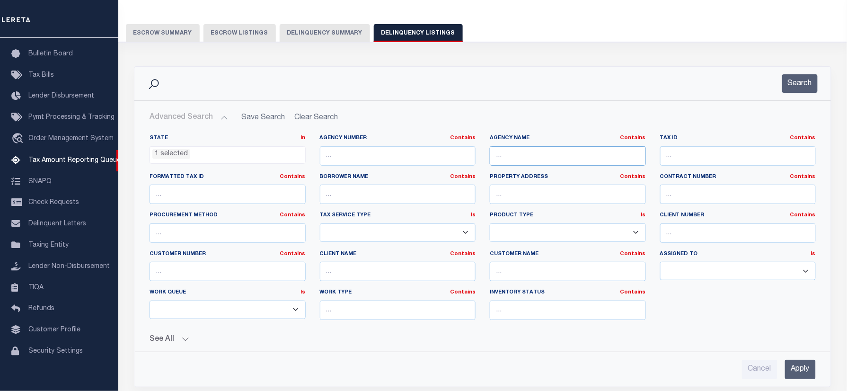
paste input "[GEOGRAPHIC_DATA]"
type input "[GEOGRAPHIC_DATA]"
click at [811, 80] on button "Search" at bounding box center [801, 83] width 36 height 18
click at [805, 76] on button "Search" at bounding box center [801, 83] width 36 height 18
click at [804, 78] on button "Search" at bounding box center [801, 83] width 36 height 18
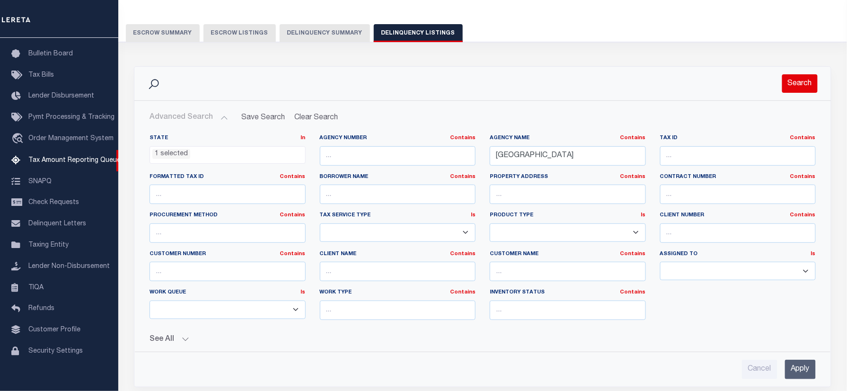
click at [804, 78] on button "Search" at bounding box center [801, 83] width 36 height 18
drag, startPoint x: 804, startPoint y: 78, endPoint x: 803, endPoint y: 84, distance: 5.7
click at [803, 84] on button "Search" at bounding box center [801, 83] width 36 height 18
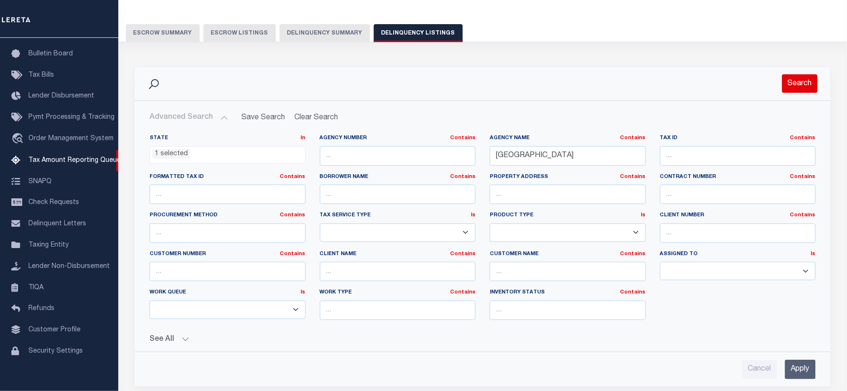
click at [803, 84] on button "Search" at bounding box center [801, 83] width 36 height 18
click at [801, 84] on button "Search" at bounding box center [801, 83] width 36 height 18
click at [796, 84] on button "Search" at bounding box center [801, 83] width 36 height 18
